Goal: Information Seeking & Learning: Find specific fact

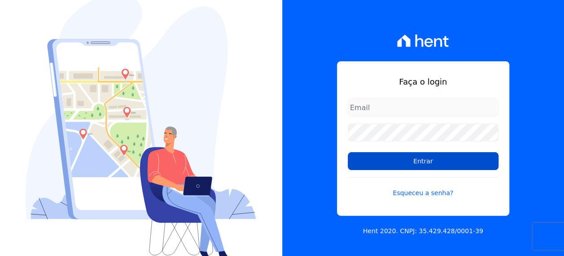
type input "[EMAIL_ADDRESS][PERSON_NAME][DOMAIN_NAME]"
click at [411, 165] on input "Entrar" at bounding box center [422, 161] width 151 height 18
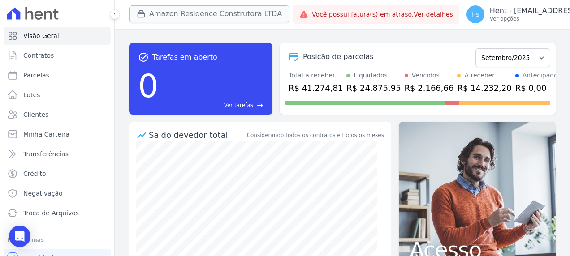
click at [201, 11] on button "Amazon Residence Construtora LTDA" at bounding box center [209, 13] width 161 height 17
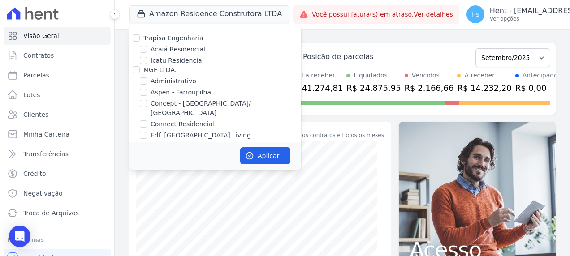
scroll to position [2202, 0]
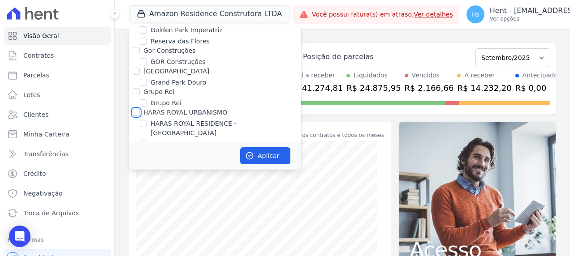
click at [138, 109] on input "HARAS ROYAL URBANISMO" at bounding box center [136, 112] width 7 height 7
checkbox input "true"
click at [284, 160] on button "Aplicar" at bounding box center [265, 156] width 50 height 17
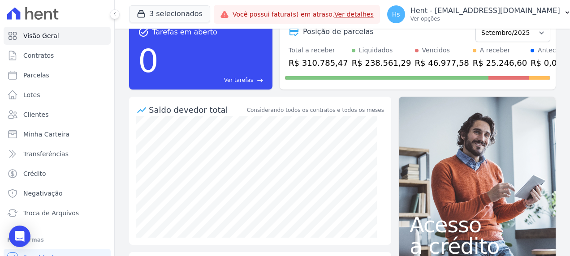
scroll to position [90, 0]
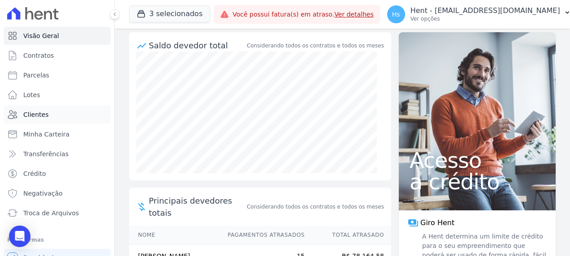
click at [44, 116] on span "Clientes" at bounding box center [35, 114] width 25 height 9
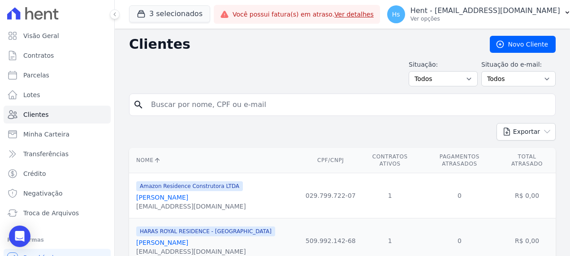
click at [208, 109] on input "search" at bounding box center [349, 105] width 406 height 18
type input "[PERSON_NAME]"
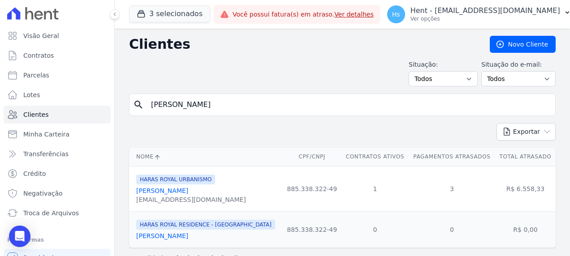
click at [178, 191] on link "[PERSON_NAME]" at bounding box center [162, 190] width 52 height 7
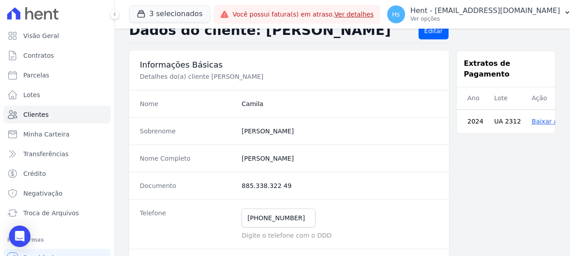
scroll to position [45, 0]
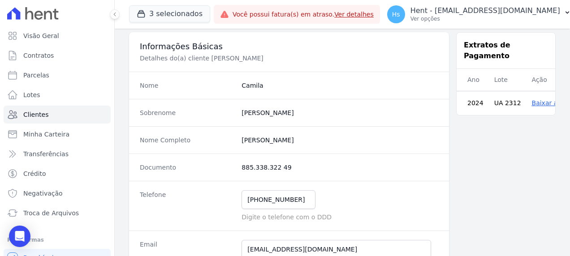
drag, startPoint x: 296, startPoint y: 171, endPoint x: 237, endPoint y: 172, distance: 59.2
click at [237, 172] on div "Documento 885.338.322 49" at bounding box center [289, 167] width 320 height 27
copy dd "885.338.322 49"
drag, startPoint x: 304, startPoint y: 198, endPoint x: 257, endPoint y: 198, distance: 46.6
click at [257, 198] on input "[PHONE_NUMBER]" at bounding box center [279, 200] width 74 height 19
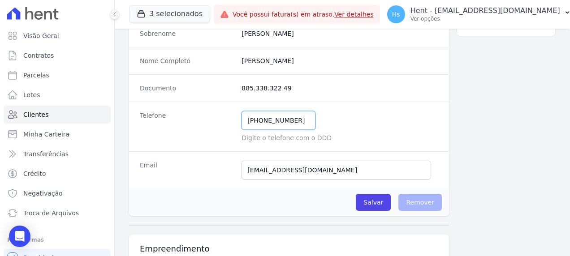
scroll to position [90, 0]
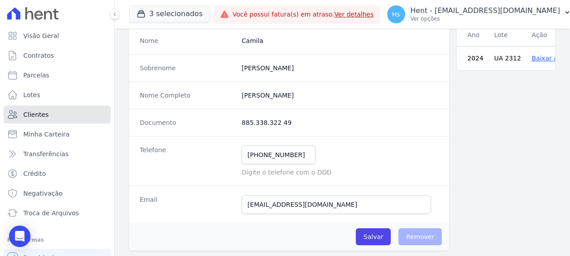
click at [54, 122] on link "Clientes" at bounding box center [57, 115] width 107 height 18
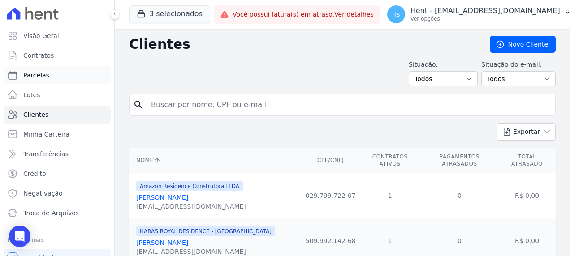
click at [52, 78] on link "Parcelas" at bounding box center [57, 75] width 107 height 18
select select
